Goal: Information Seeking & Learning: Learn about a topic

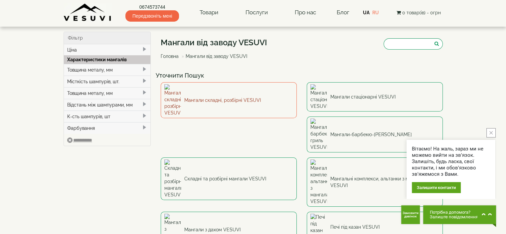
click at [211, 91] on link "Мангали складні, розбірні VESUVI" at bounding box center [229, 100] width 136 height 36
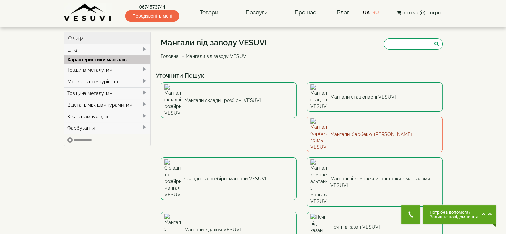
click at [307, 121] on link "Мангали-барбекю-[PERSON_NAME]" at bounding box center [375, 134] width 136 height 36
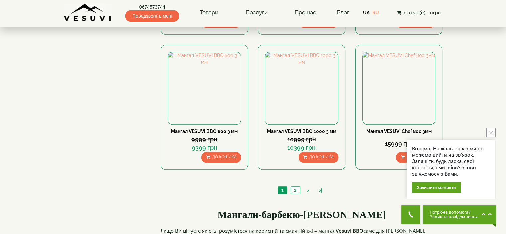
scroll to position [818, 0]
